Goal: Use online tool/utility: Utilize a website feature to perform a specific function

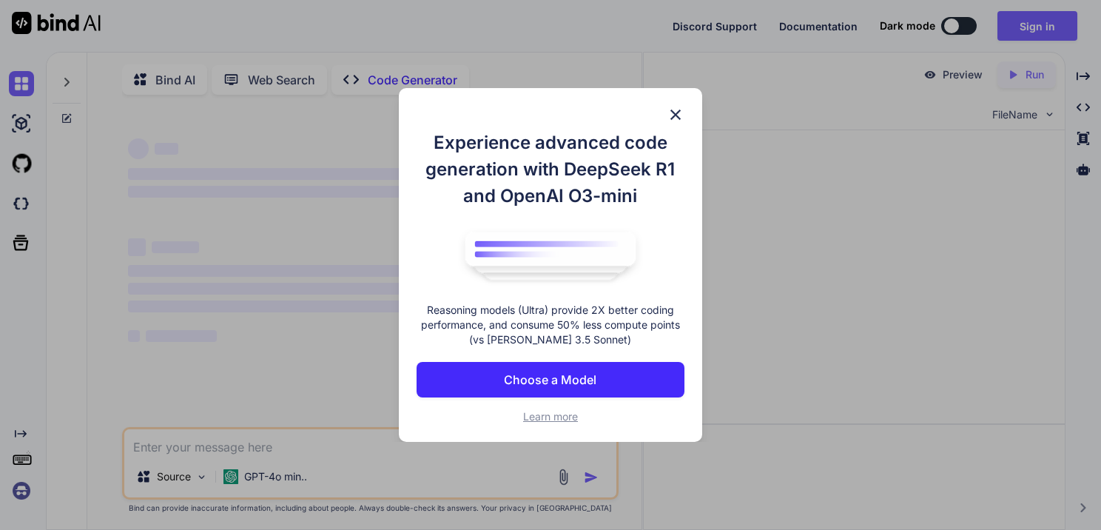
click at [566, 371] on p "Choose a Model" at bounding box center [550, 380] width 93 height 18
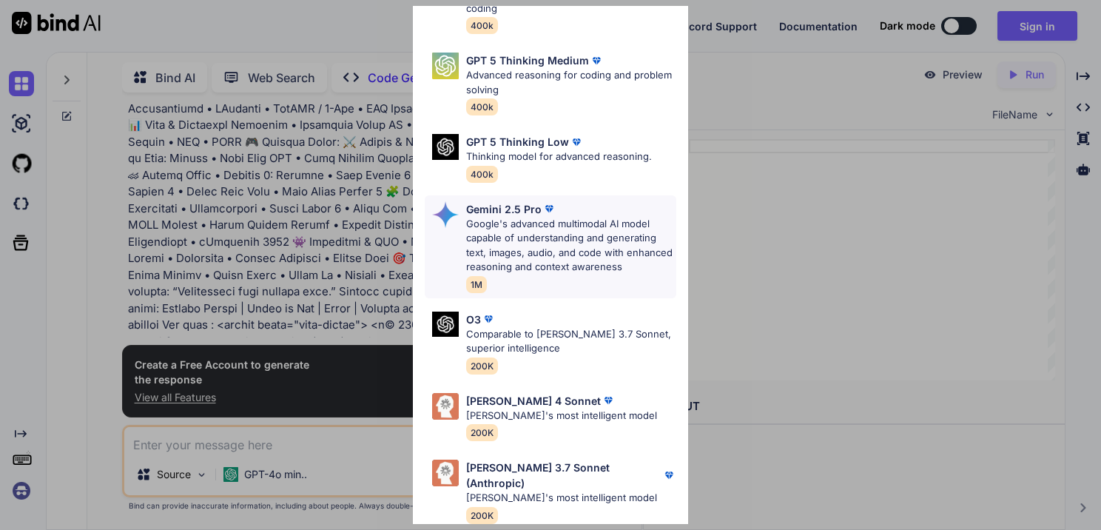
scroll to position [891, 0]
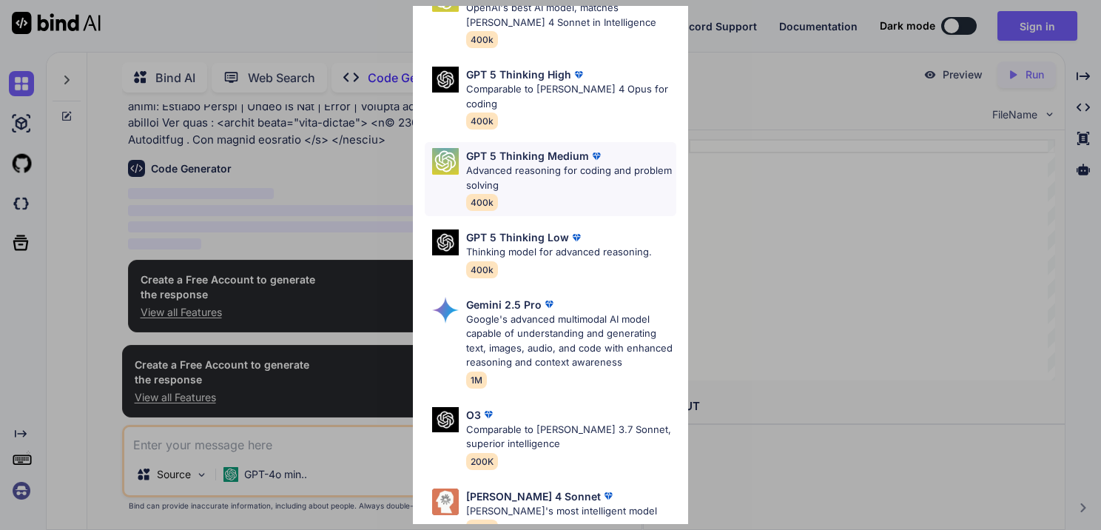
scroll to position [104, 0]
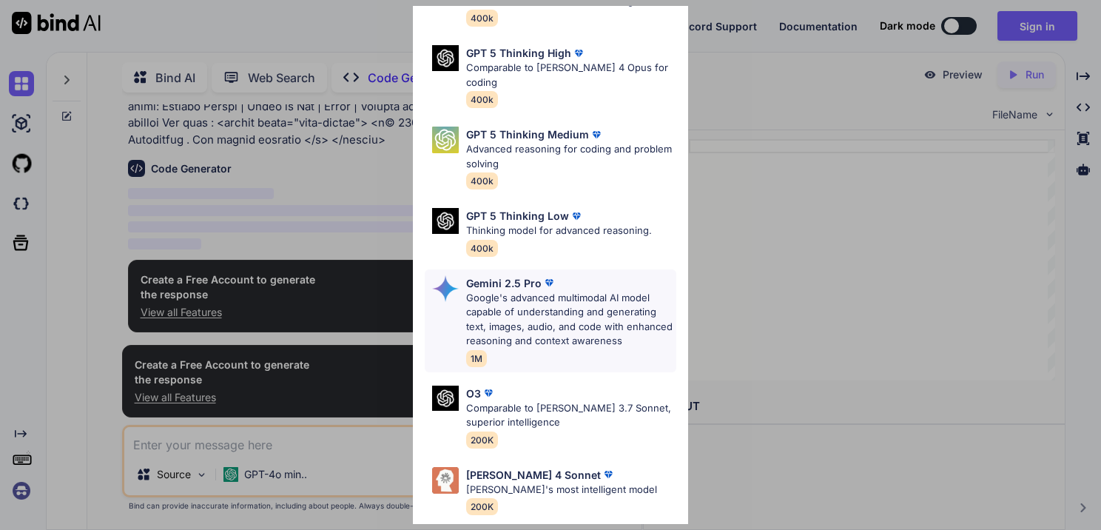
click at [588, 314] on p "Google's advanced multimodal AI model capable of understanding and generating t…" at bounding box center [571, 320] width 210 height 58
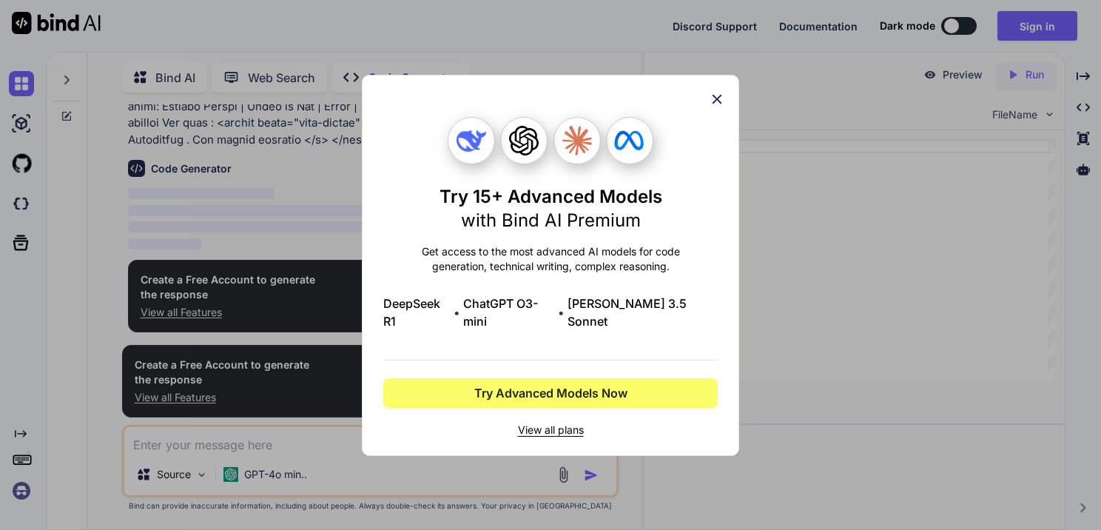
click at [711, 105] on icon at bounding box center [717, 99] width 16 height 16
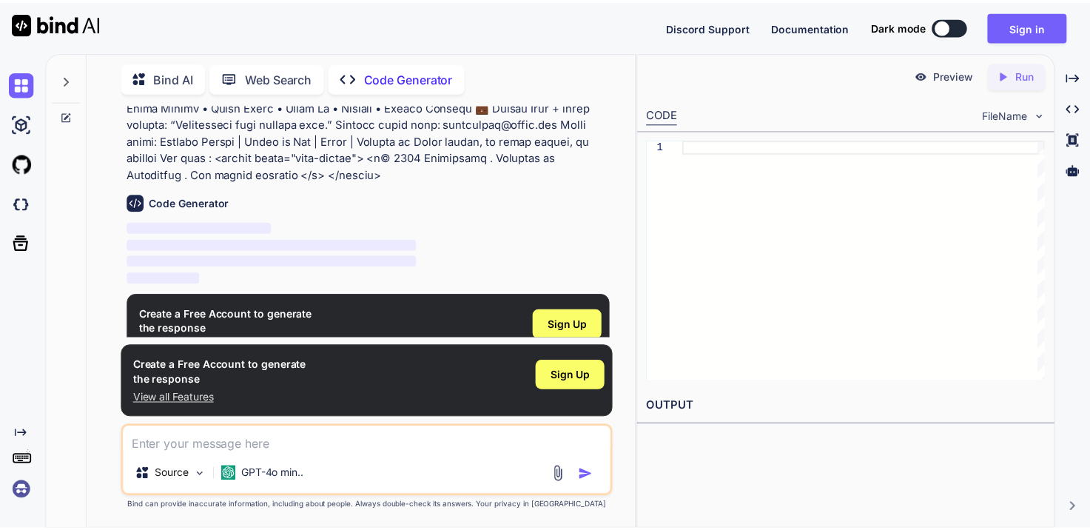
scroll to position [891, 0]
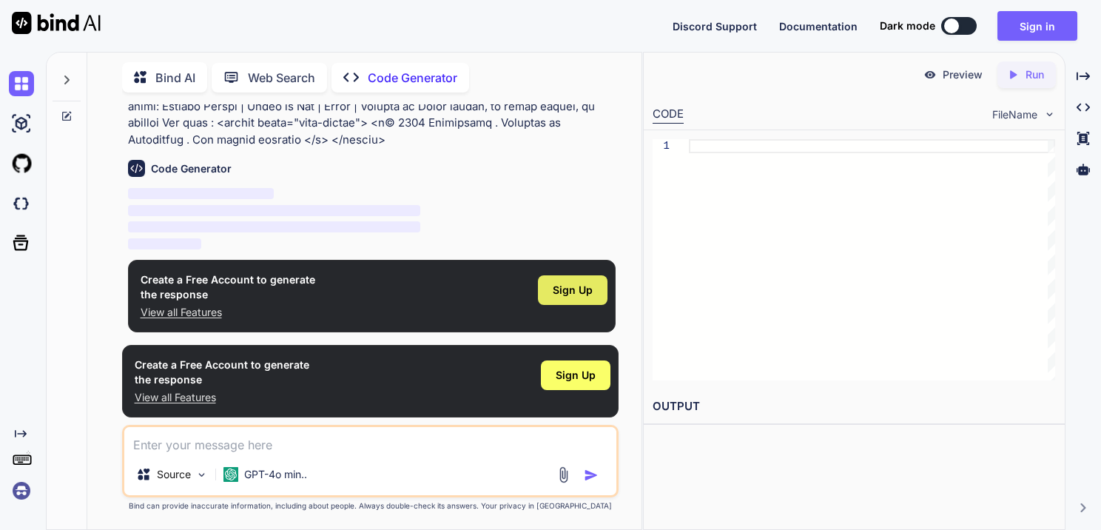
click at [585, 284] on span "Sign Up" at bounding box center [573, 290] width 40 height 15
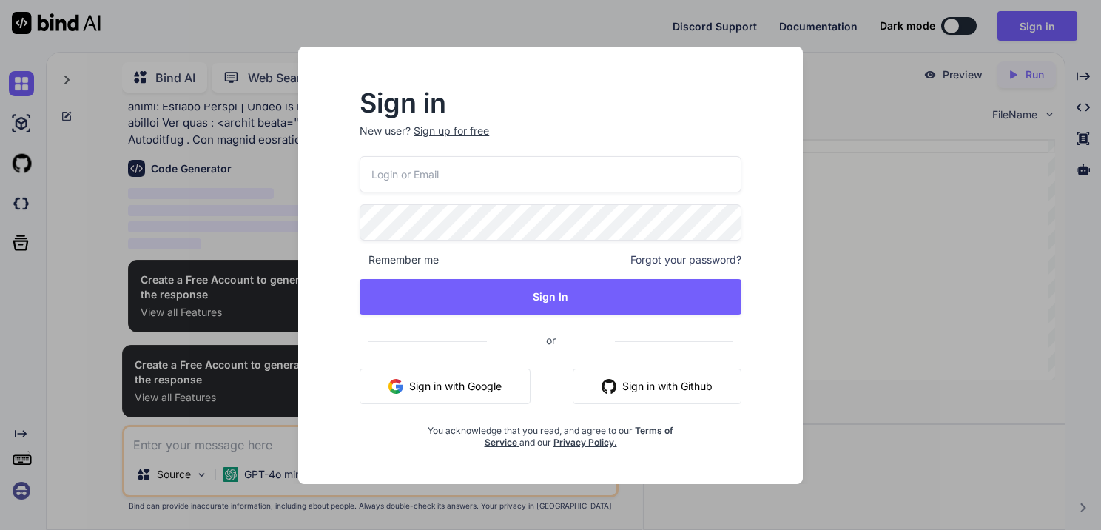
click at [496, 395] on button "Sign in with Google" at bounding box center [445, 387] width 171 height 36
click at [456, 385] on button "Sign in with Google" at bounding box center [445, 387] width 171 height 36
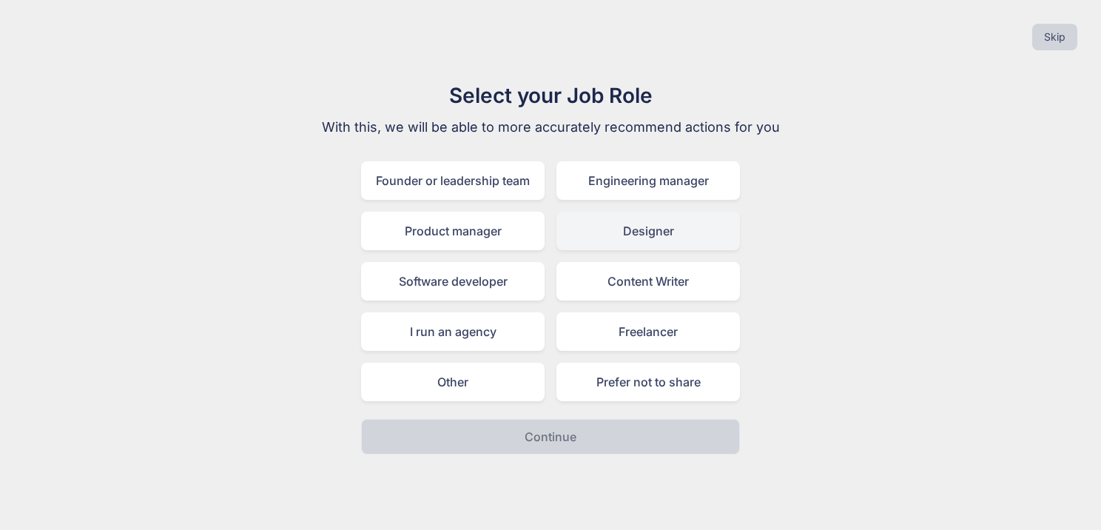
click at [603, 222] on div "Designer" at bounding box center [649, 231] width 184 height 38
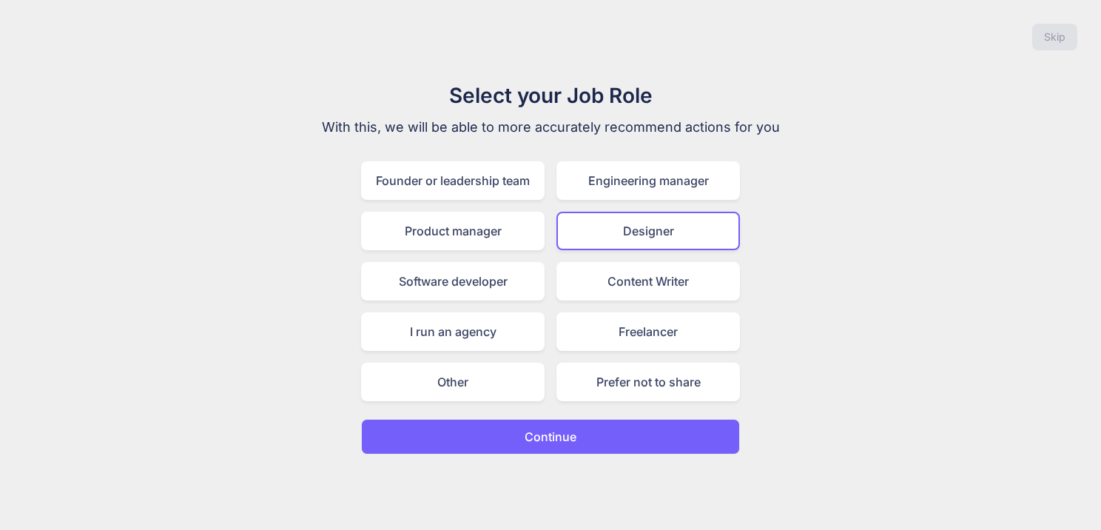
click at [582, 436] on button "Continue" at bounding box center [550, 437] width 379 height 36
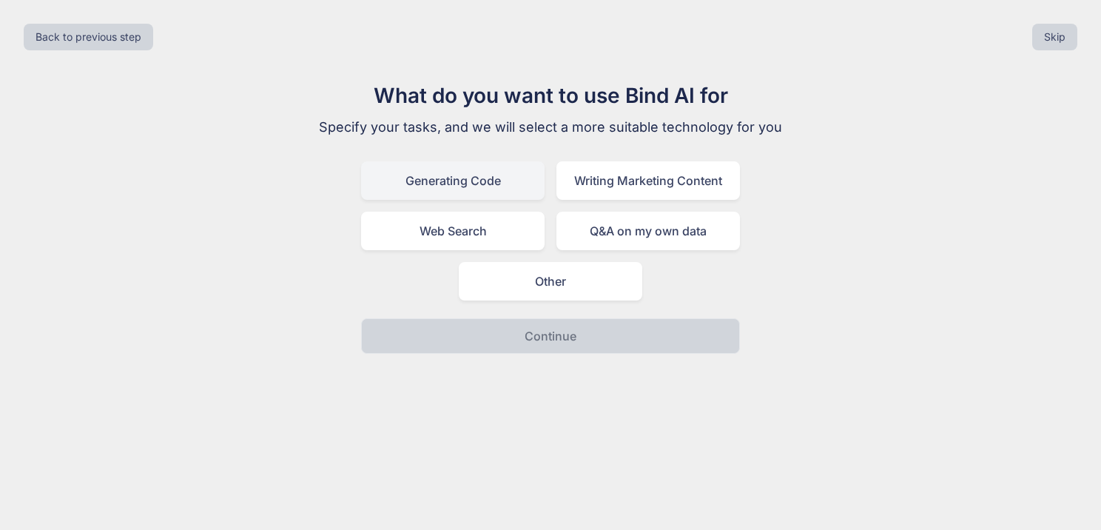
click at [482, 178] on div "Generating Code" at bounding box center [453, 180] width 184 height 38
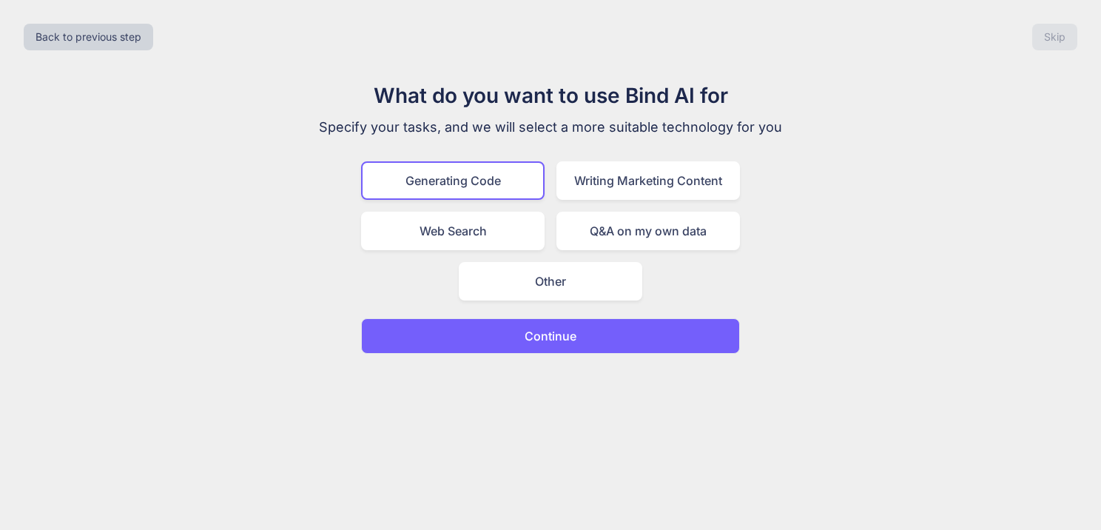
click at [557, 318] on button "Continue" at bounding box center [550, 336] width 379 height 36
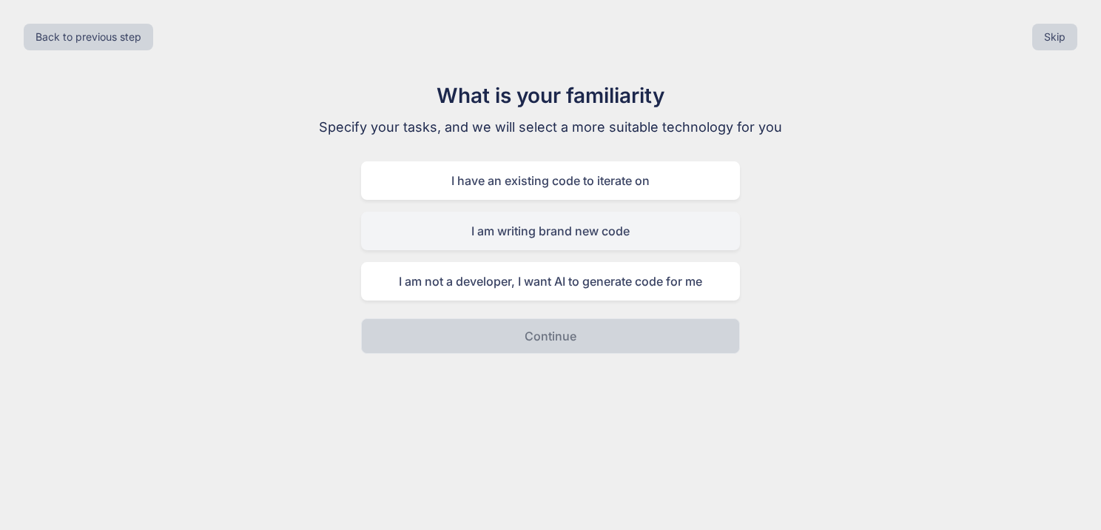
click at [544, 238] on div "I am writing brand new code" at bounding box center [550, 231] width 379 height 38
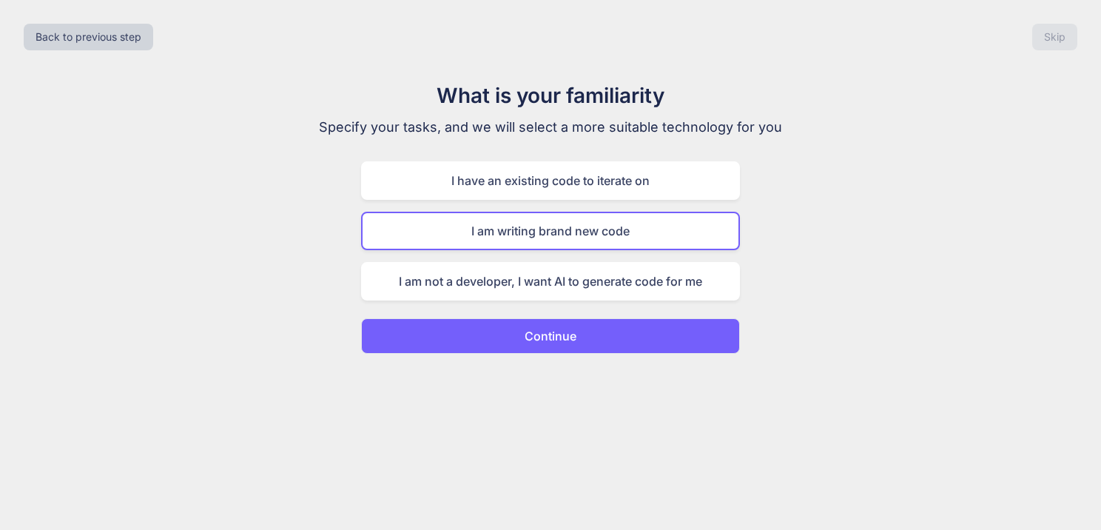
click at [552, 328] on p "Continue" at bounding box center [551, 336] width 52 height 18
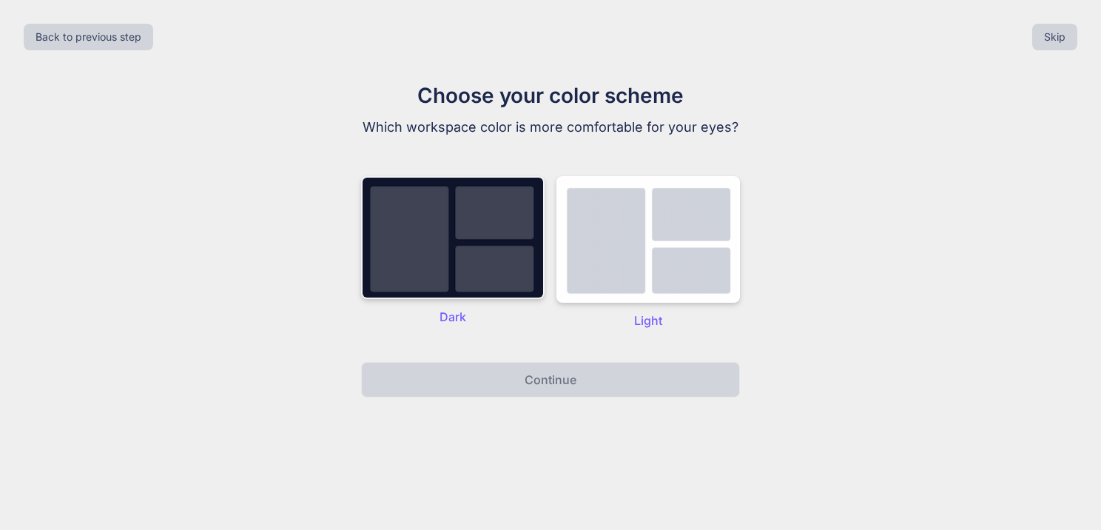
click at [480, 281] on img at bounding box center [453, 237] width 184 height 123
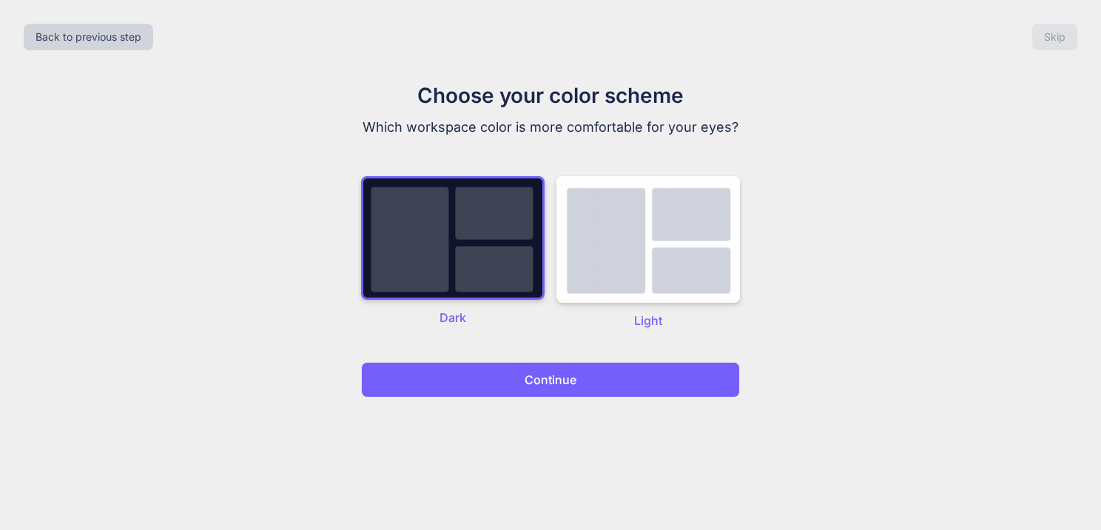
click at [537, 429] on div "Back to previous step Skip Choose your color scheme Which workspace color is mo…" at bounding box center [550, 265] width 1101 height 530
click at [544, 372] on p "Continue" at bounding box center [551, 380] width 52 height 18
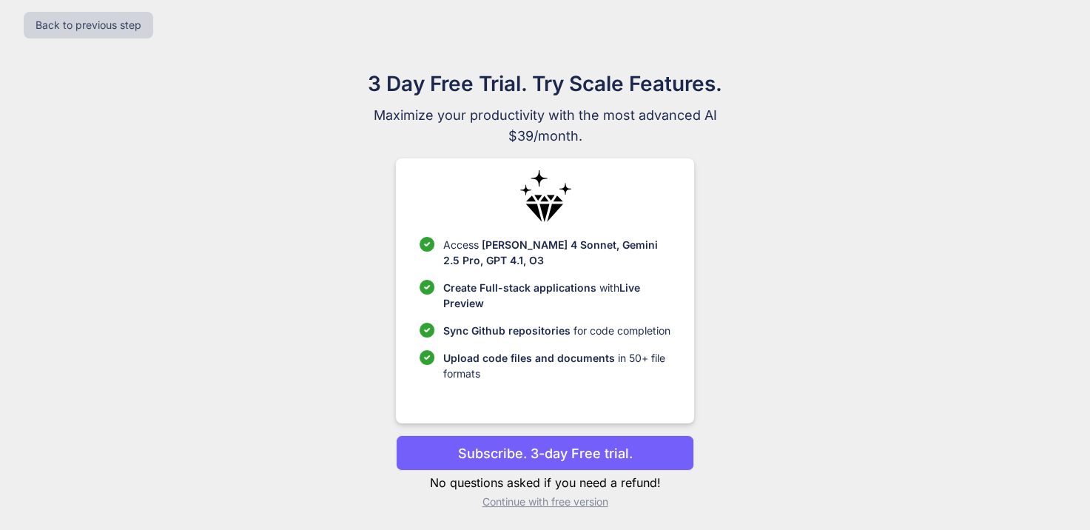
scroll to position [15, 0]
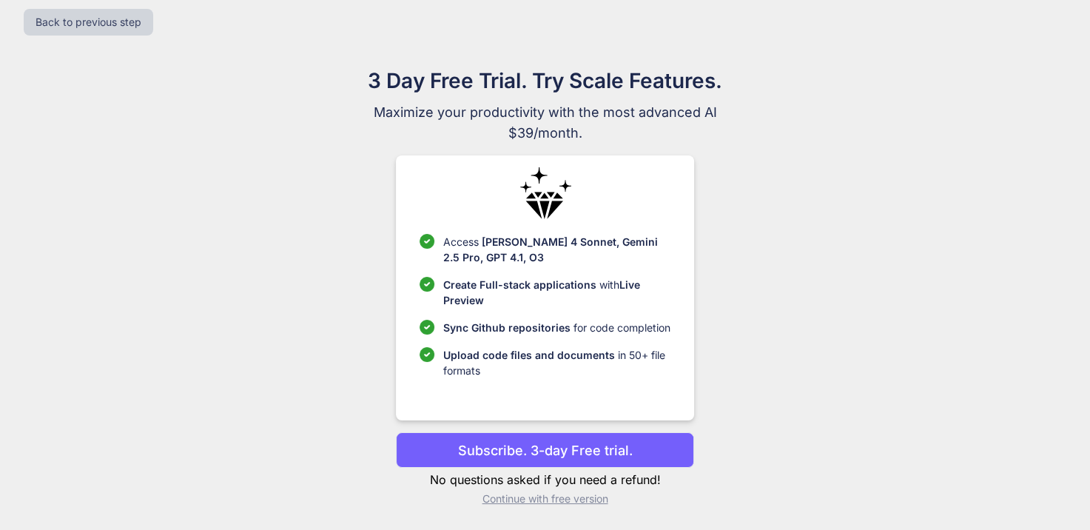
click at [543, 500] on p "Continue with free version" at bounding box center [545, 498] width 298 height 15
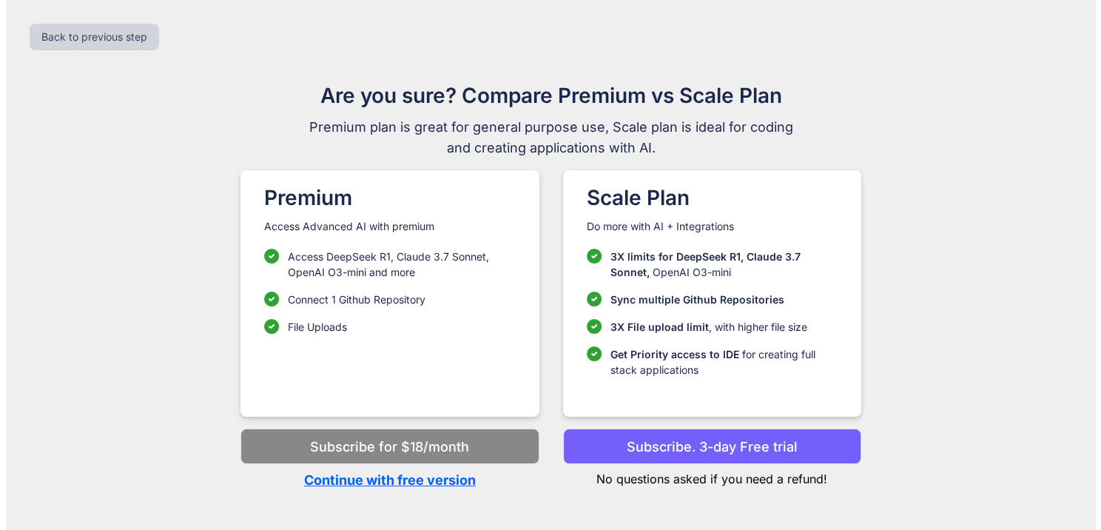
scroll to position [0, 0]
click at [438, 482] on p "Continue with free version" at bounding box center [390, 480] width 298 height 20
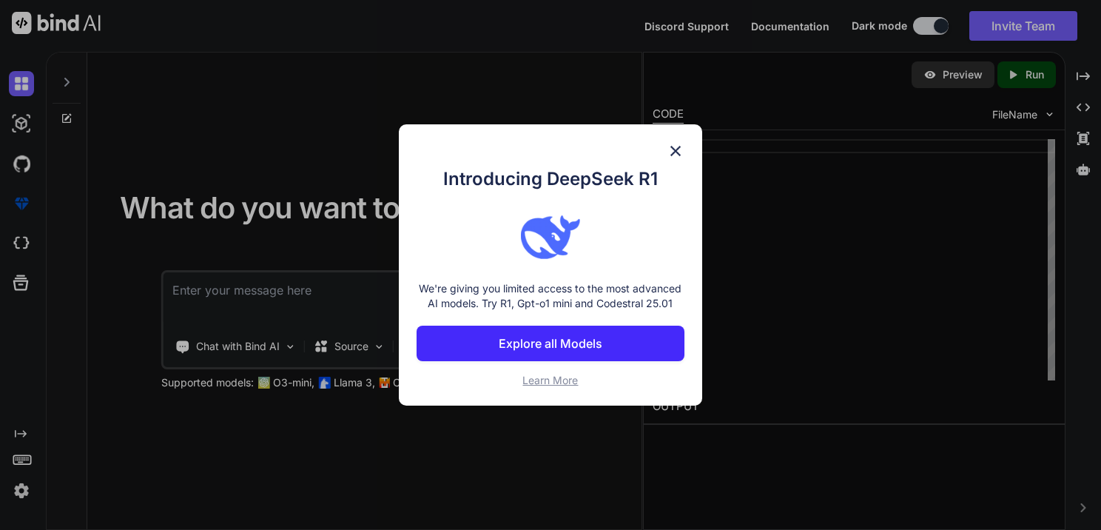
click at [678, 144] on img at bounding box center [676, 151] width 18 height 18
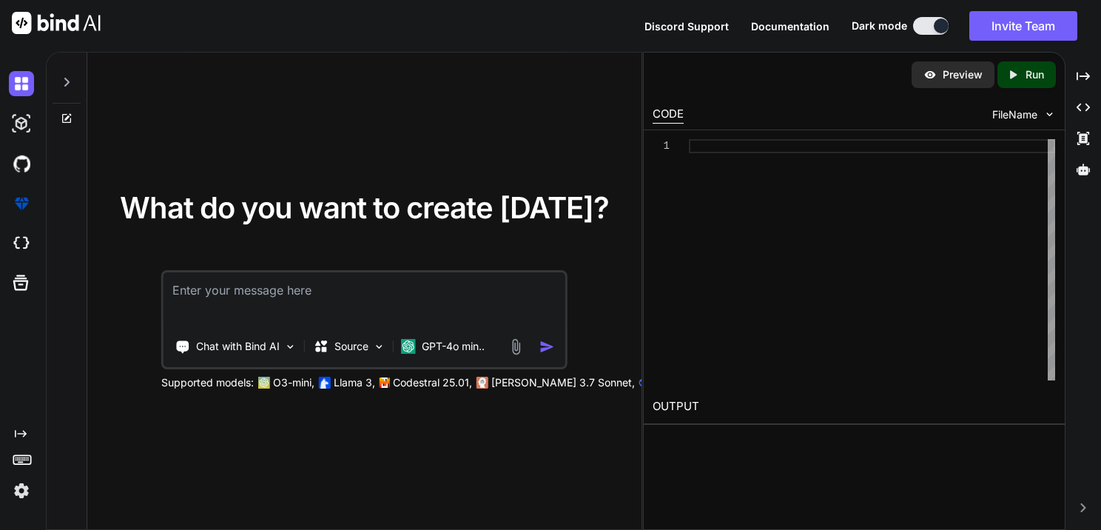
click at [402, 294] on textarea at bounding box center [365, 299] width 402 height 55
paste textarea "Loremi d sitametconse, adipis-elitseddoe temporin utl e dolor-magn , aliquaen a…"
type textarea "x"
type textarea "Loremi d sitametconse, adipis-elitseddoe temporin utl e dolor-magn , aliquaen a…"
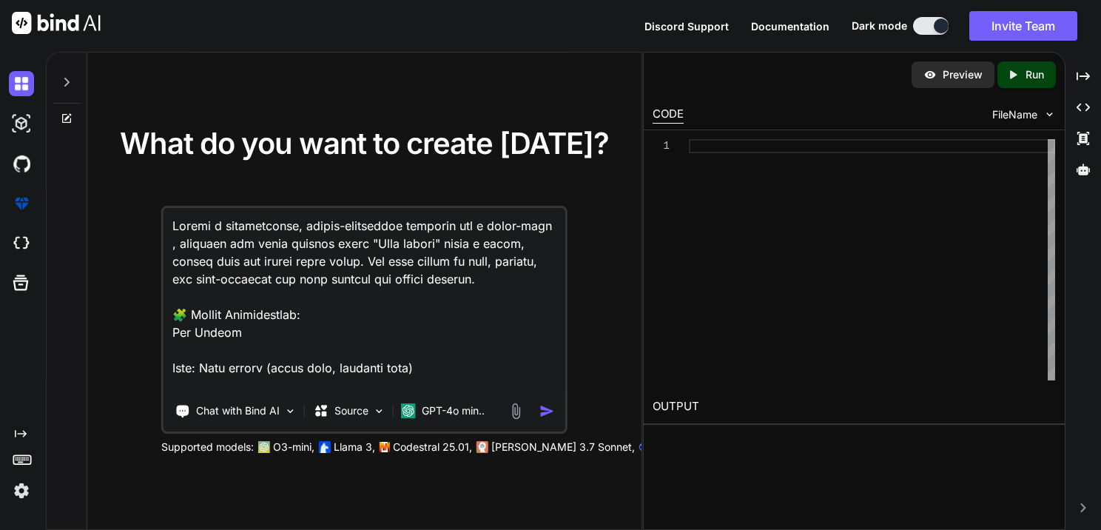
scroll to position [4708, 0]
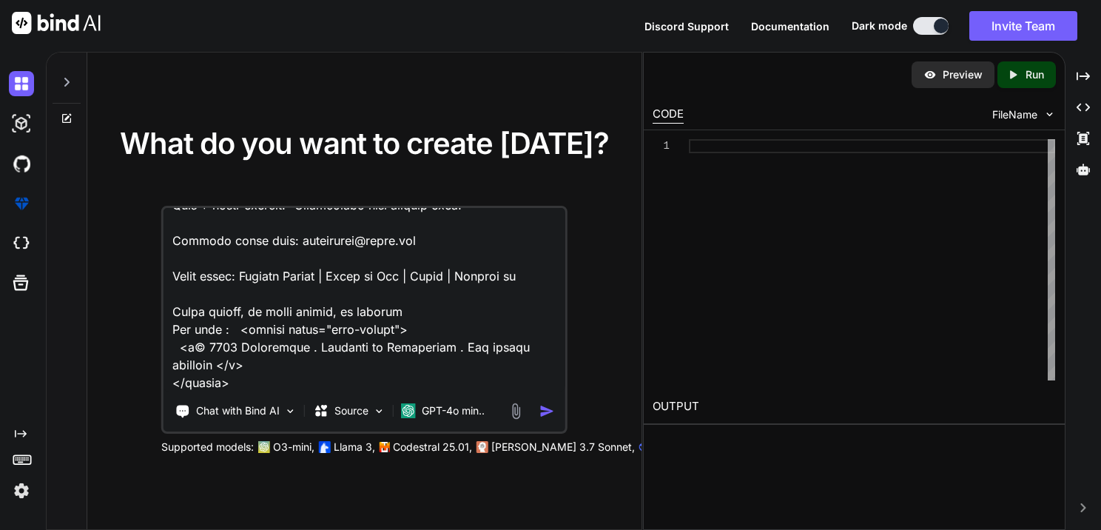
type textarea "x"
type textarea "Loremi d sitametconse, adipis-elitseddoe temporin utl e dolor-magn , aliquaen a…"
click at [548, 412] on img "button" at bounding box center [548, 411] width 16 height 16
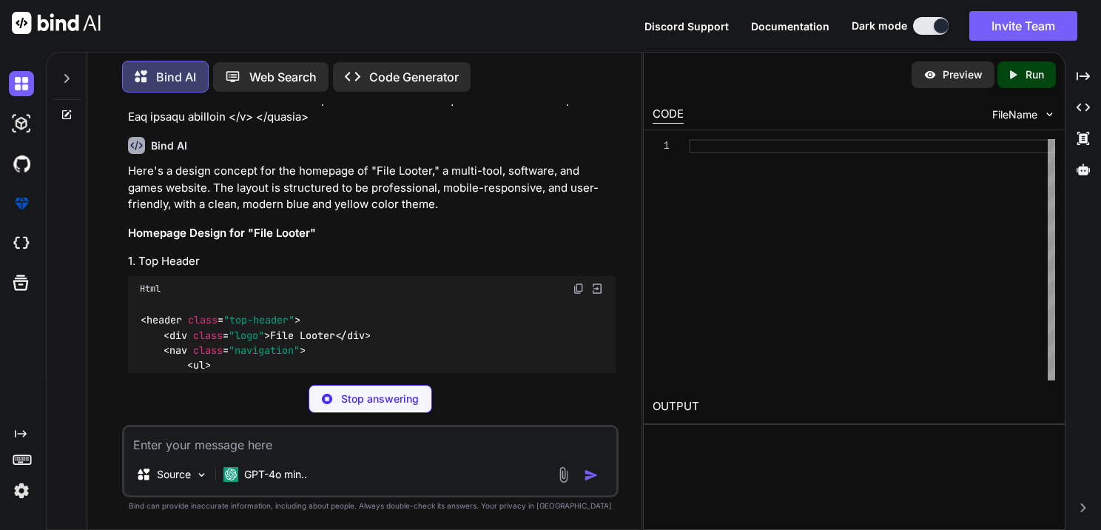
scroll to position [966, 0]
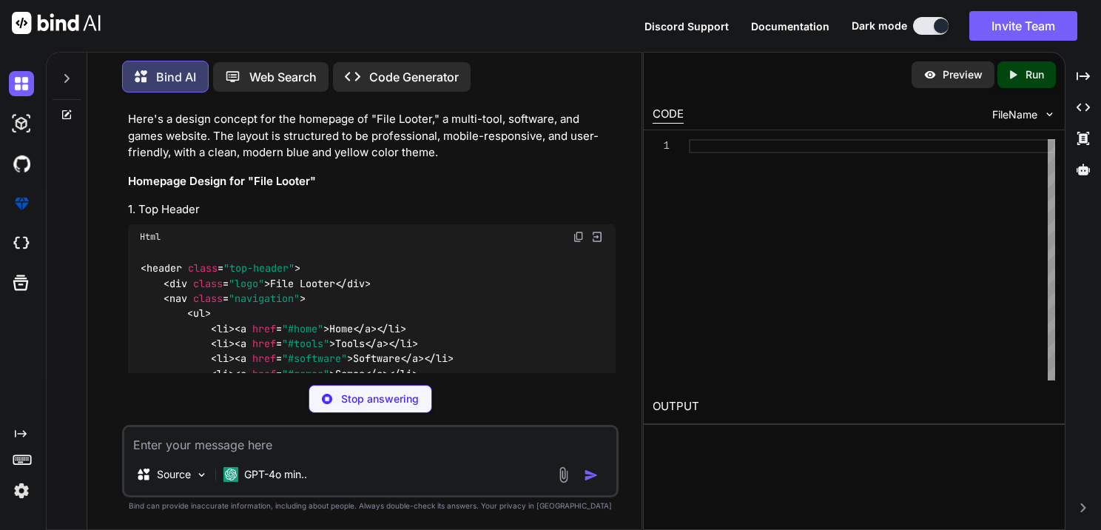
type textarea "x"
type textarea "</nav> <div class="contact-email"> <a href="mailto:[EMAIL_ADDRESS][DOMAIN_NAME]…"
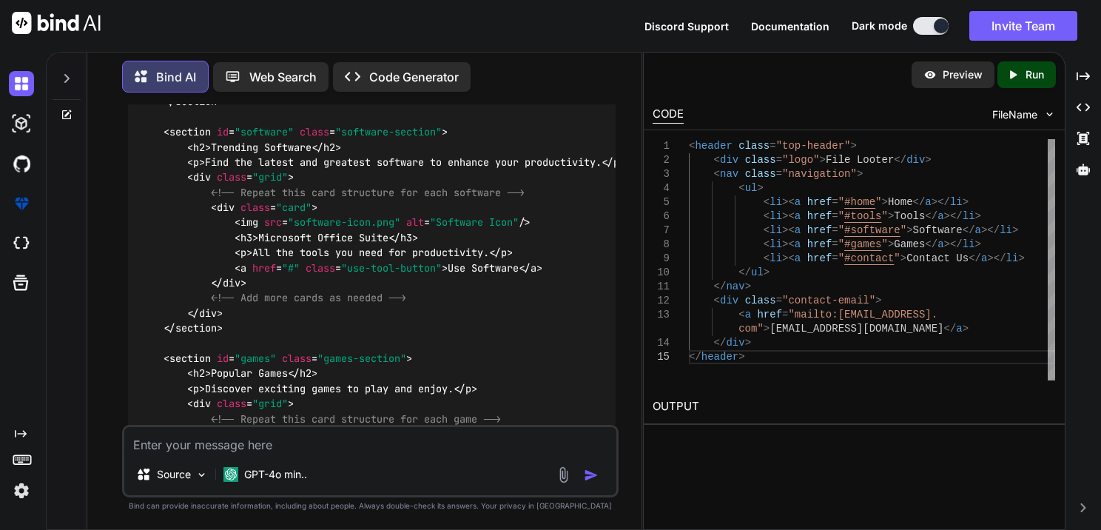
scroll to position [1962, 0]
click at [967, 77] on p "Preview" at bounding box center [963, 74] width 40 height 15
click at [1026, 71] on p "Run" at bounding box center [1035, 74] width 19 height 15
type textarea "x"
click at [768, 438] on link "[URL][DOMAIN_NAME]" at bounding box center [713, 441] width 120 height 14
